Goal: Navigation & Orientation: Find specific page/section

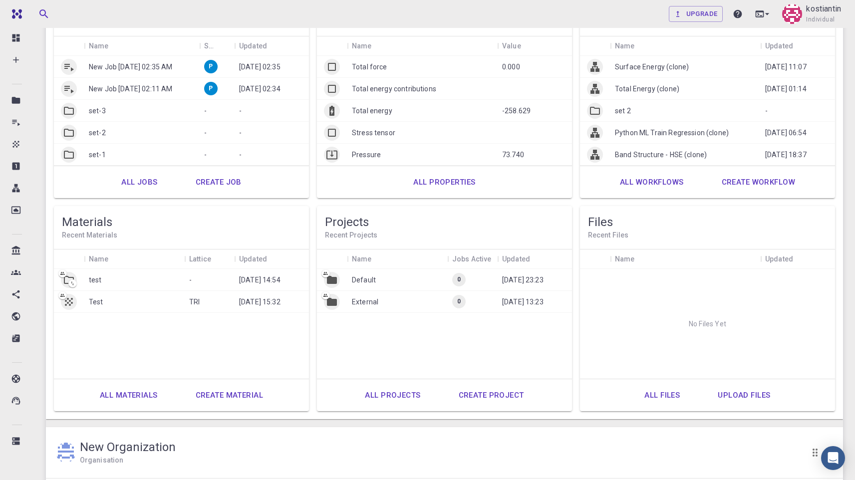
scroll to position [50, 0]
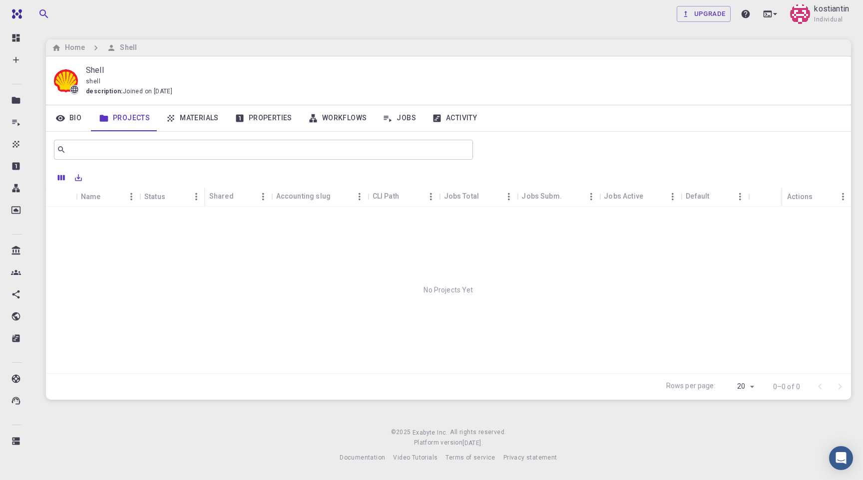
click at [329, 120] on link "Workflows" at bounding box center [337, 118] width 75 height 26
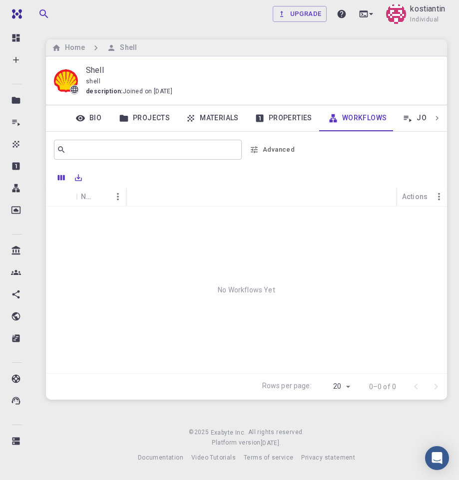
click at [224, 119] on link "Materials" at bounding box center [212, 118] width 69 height 26
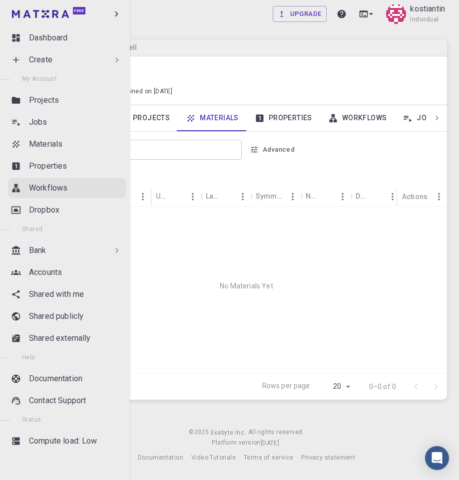
click at [57, 191] on p "Workflows" at bounding box center [48, 188] width 38 height 12
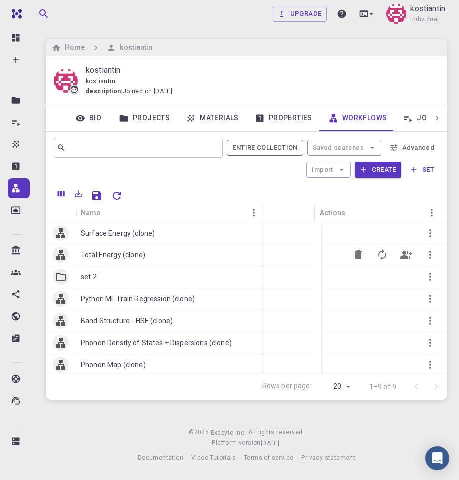
click at [116, 250] on p "Total Energy (clone)" at bounding box center [113, 255] width 64 height 10
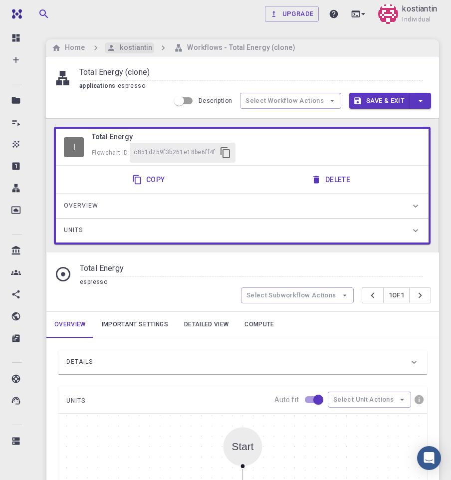
click at [123, 48] on h6 "kostiantin" at bounding box center [134, 47] width 36 height 11
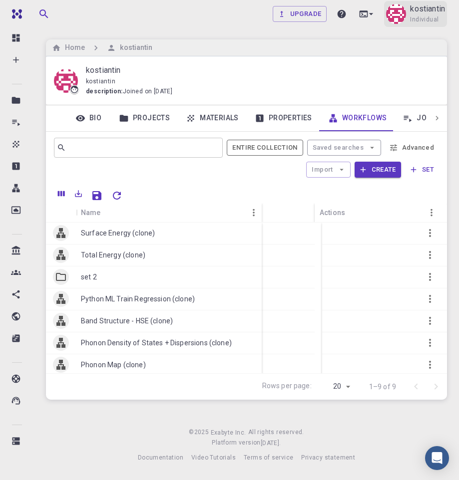
click at [416, 3] on p "kostiantin" at bounding box center [427, 9] width 35 height 12
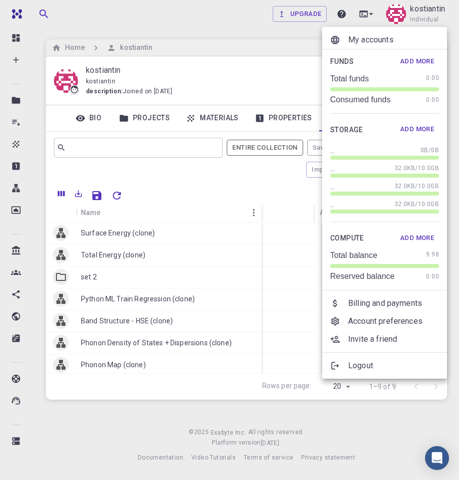
click at [410, 28] on ul "My accounts Funds Add More Total funds 0.00 Consumed funds 0.00 Storage Add Mor…" at bounding box center [384, 203] width 125 height 352
click at [400, 38] on p "My accounts" at bounding box center [393, 40] width 91 height 12
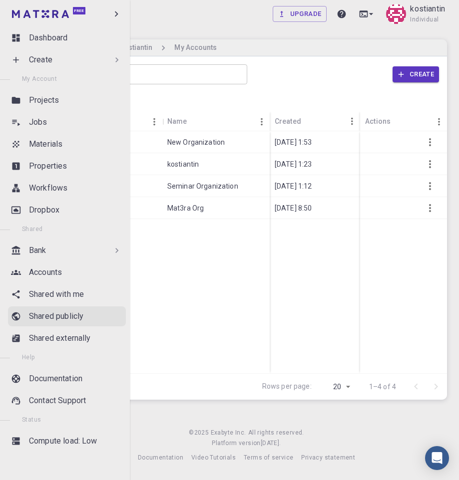
click at [70, 311] on p "Shared publicly" at bounding box center [56, 317] width 54 height 12
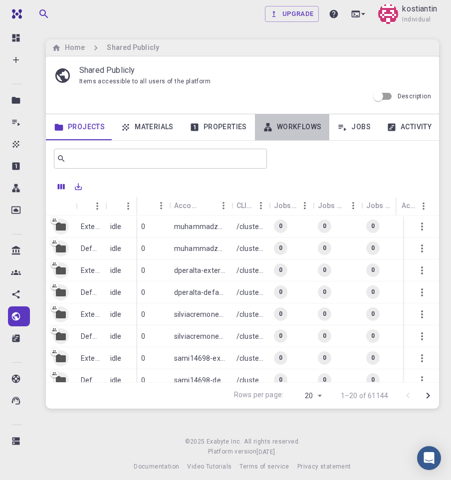
click at [298, 130] on link "Workflows" at bounding box center [292, 127] width 75 height 26
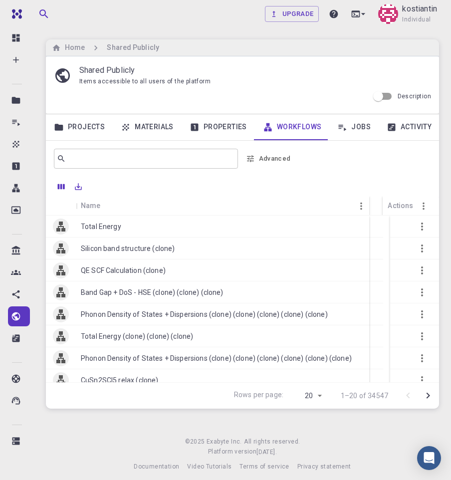
click at [429, 397] on icon "Go to next page" at bounding box center [428, 396] width 12 height 12
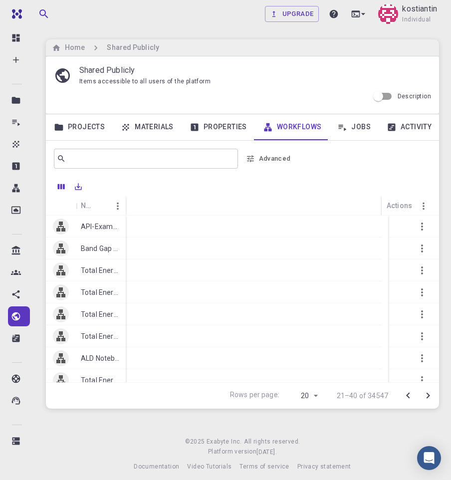
click at [429, 397] on icon "Go to next page" at bounding box center [428, 396] width 12 height 12
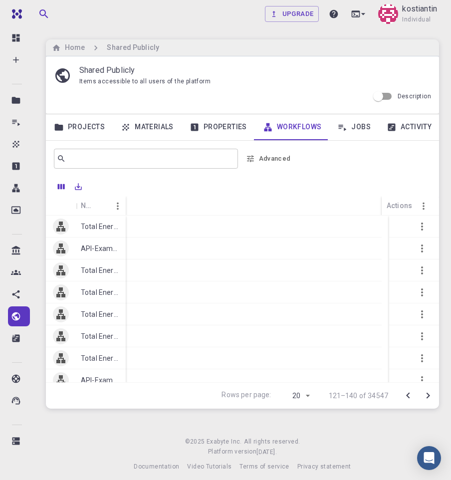
click at [429, 397] on icon "Go to next page" at bounding box center [428, 396] width 12 height 12
